Goal: Task Accomplishment & Management: Understand process/instructions

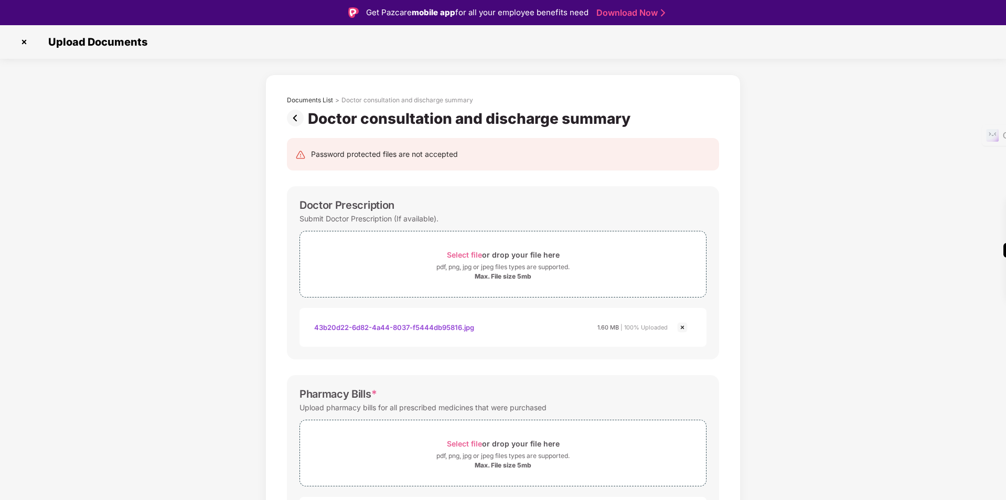
click at [293, 118] on img at bounding box center [297, 118] width 21 height 17
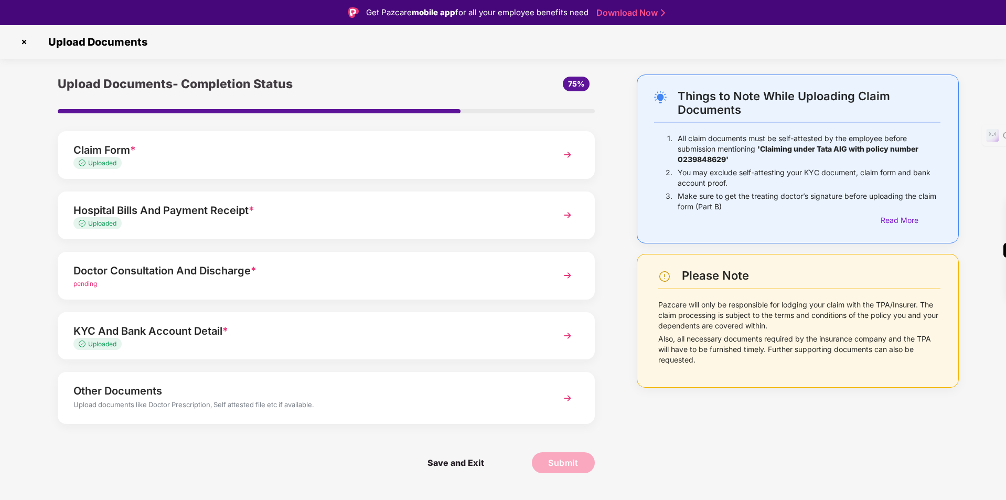
click at [273, 285] on div "pending" at bounding box center [304, 284] width 463 height 10
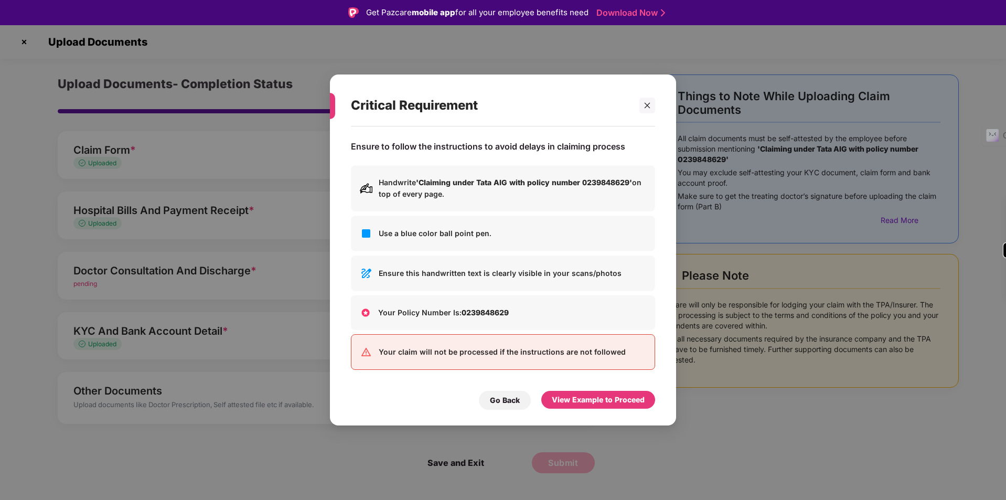
scroll to position [25, 0]
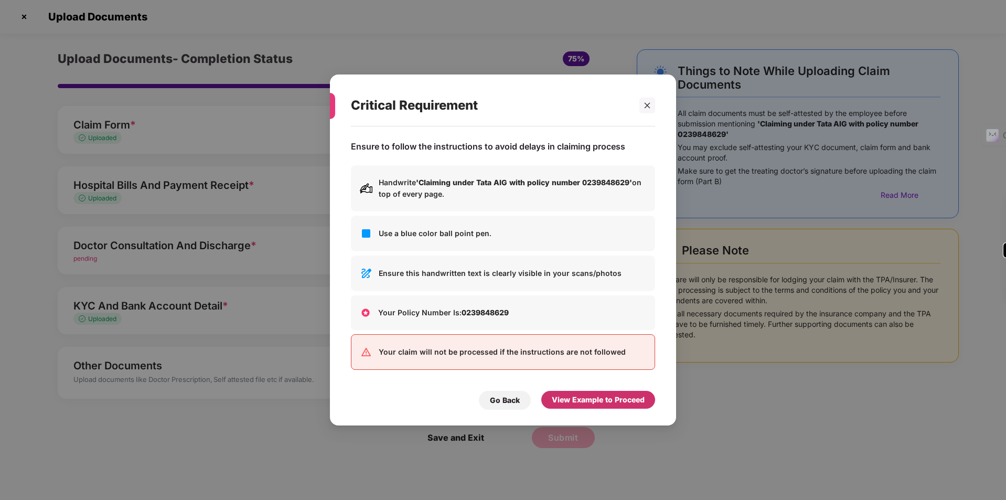
click at [571, 400] on div "View Example to Proceed" at bounding box center [598, 400] width 93 height 12
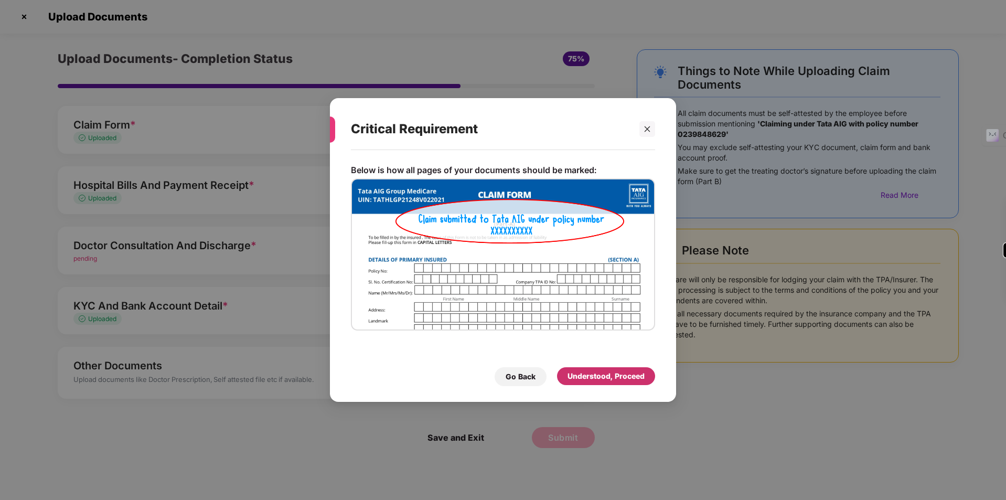
click at [583, 372] on div "Understood, Proceed" at bounding box center [606, 376] width 77 height 12
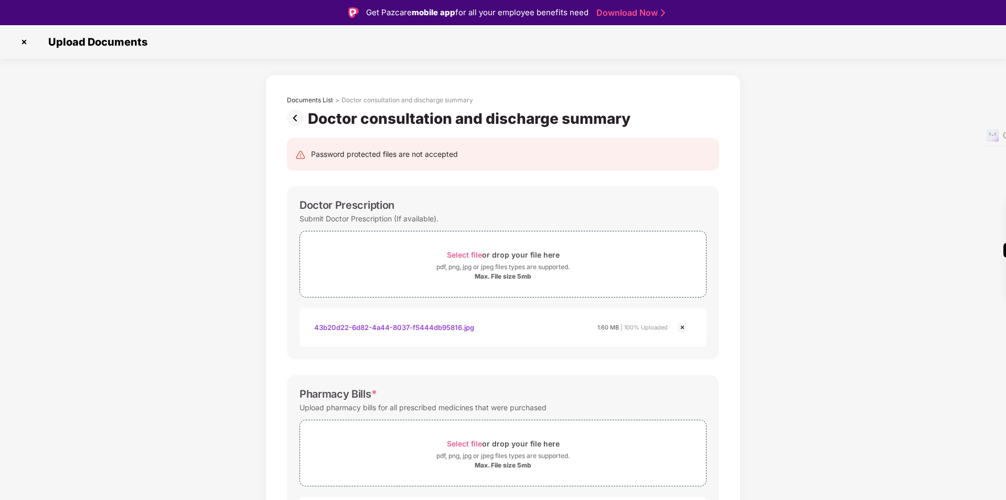
click at [296, 115] on img at bounding box center [297, 118] width 21 height 17
